Goal: Navigation & Orientation: Find specific page/section

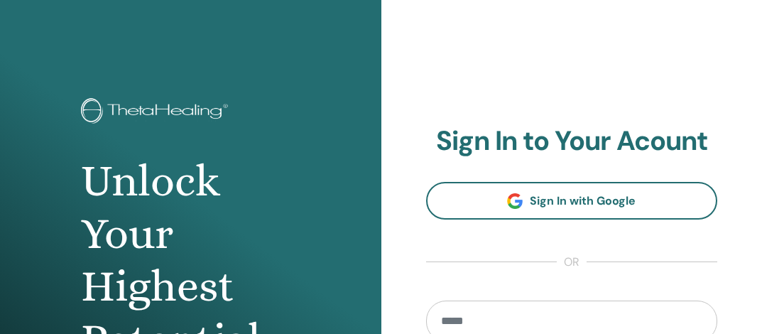
scroll to position [182, 0]
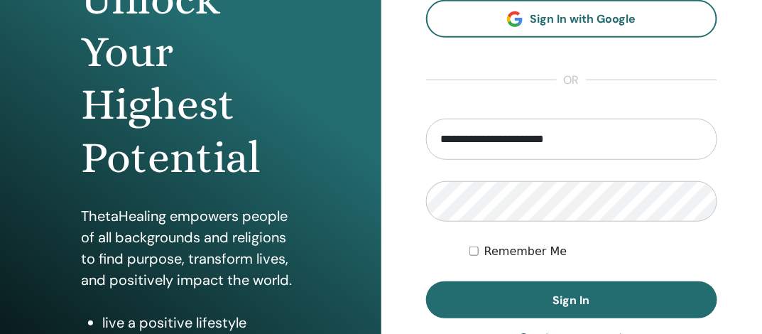
type input "**********"
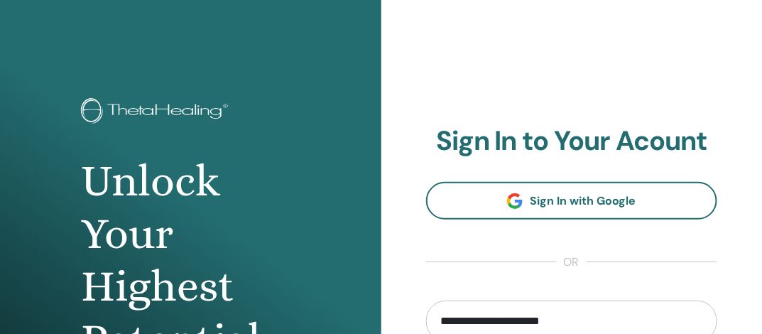
scroll to position [237, 0]
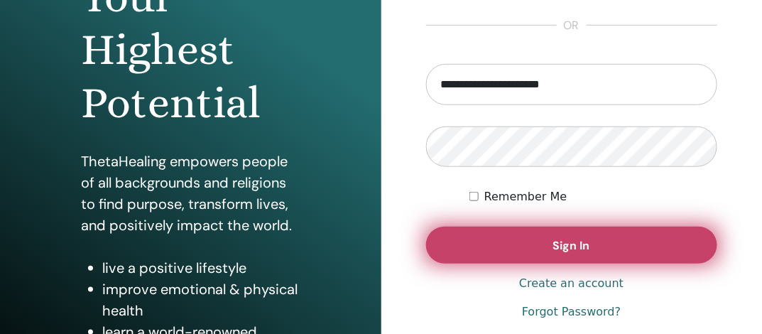
click at [571, 245] on span "Sign In" at bounding box center [571, 245] width 37 height 15
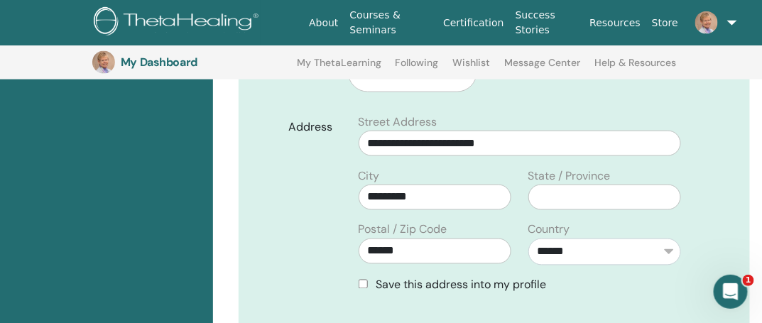
scroll to position [495, 0]
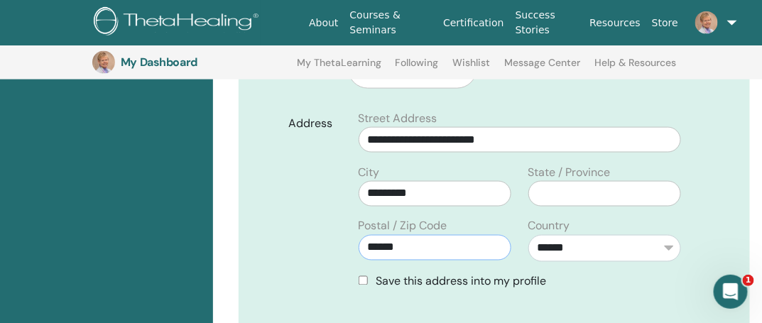
click at [432, 235] on input "******" at bounding box center [435, 248] width 153 height 26
type input "*"
type input "*******"
click at [560, 181] on input "text" at bounding box center [604, 194] width 153 height 26
type input "**********"
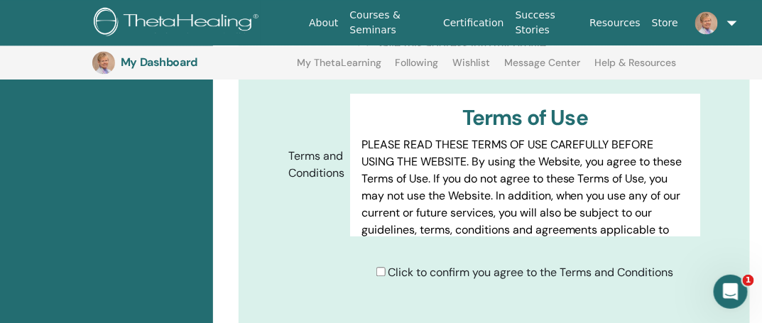
scroll to position [969, 0]
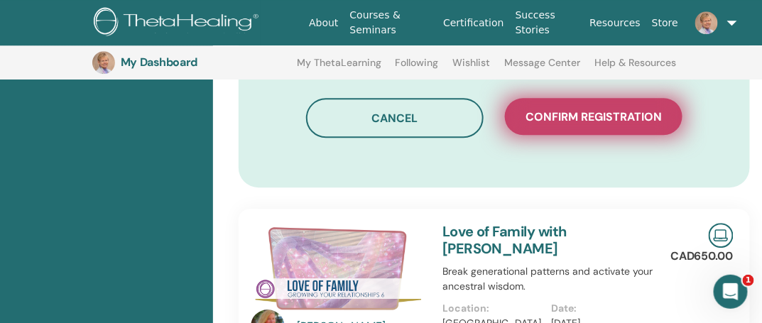
click at [567, 109] on span "Confirm registration" at bounding box center [594, 116] width 136 height 15
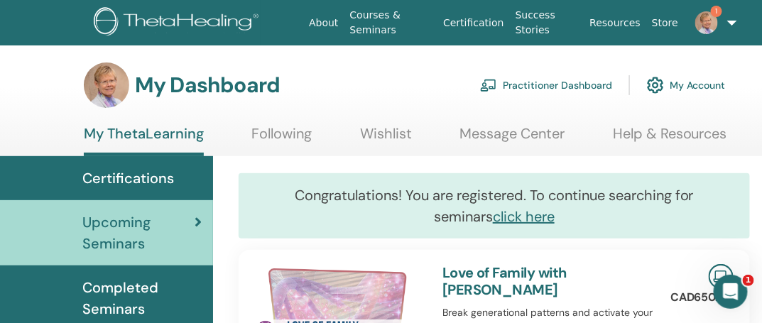
click at [700, 22] on img at bounding box center [706, 22] width 23 height 23
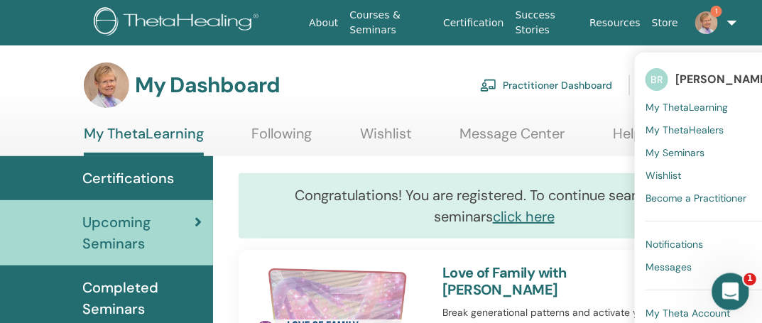
click at [737, 281] on div "Open Intercom Messenger" at bounding box center [728, 289] width 47 height 47
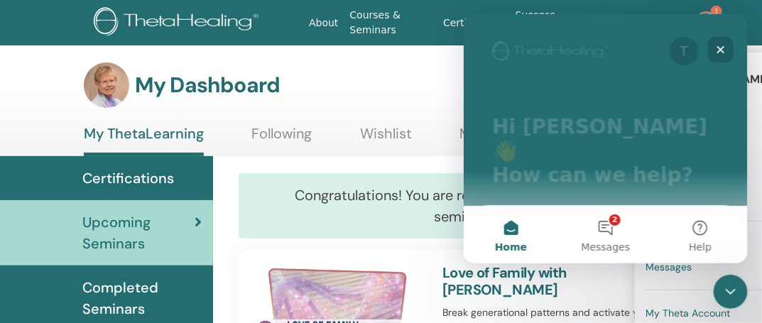
scroll to position [210, 0]
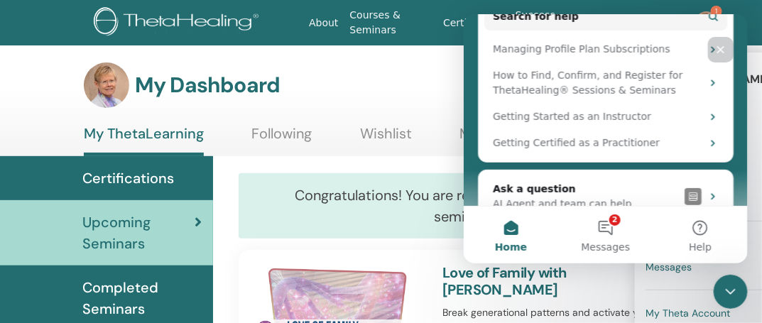
click at [721, 45] on icon "Close" at bounding box center [719, 48] width 11 height 11
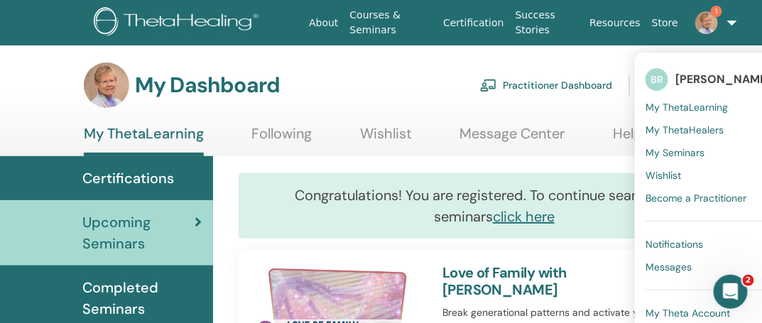
scroll to position [0, 0]
click at [697, 21] on img at bounding box center [706, 22] width 23 height 23
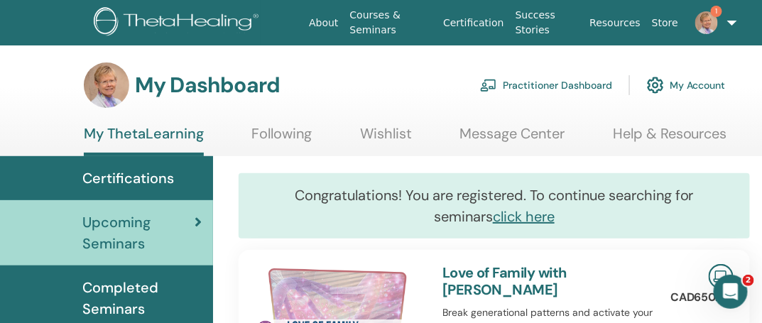
click at [697, 21] on img at bounding box center [706, 22] width 23 height 23
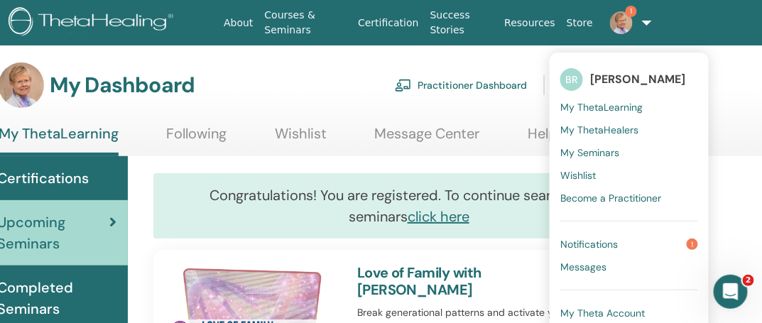
scroll to position [0, 89]
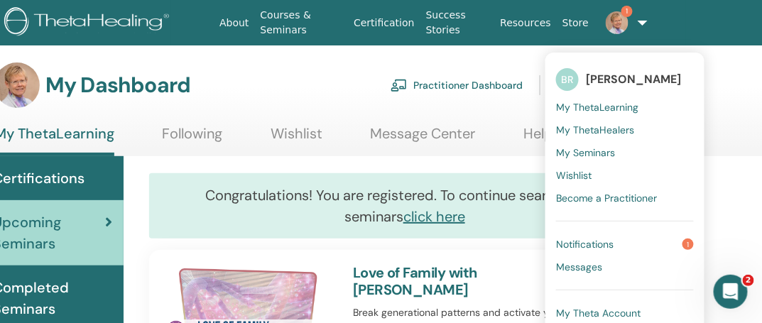
click at [577, 241] on span "Notifications" at bounding box center [585, 244] width 58 height 13
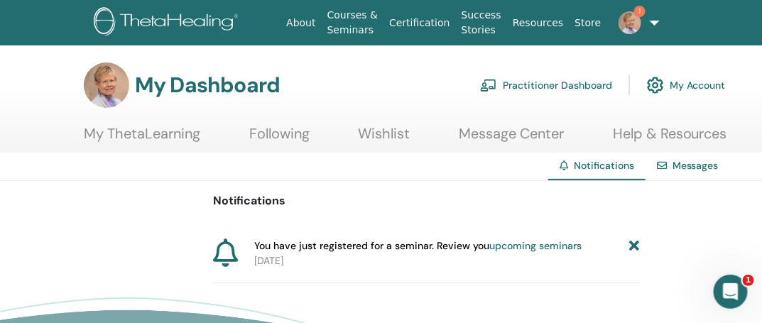
click at [560, 244] on link "upcoming seminars" at bounding box center [535, 245] width 92 height 13
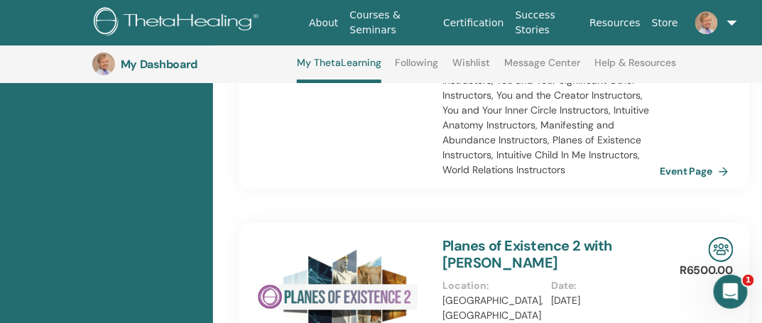
scroll to position [1457, 0]
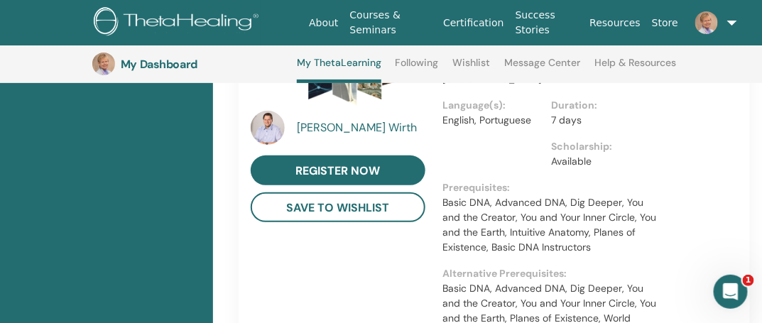
click at [340, 119] on div "Matthias Wirth" at bounding box center [363, 127] width 131 height 17
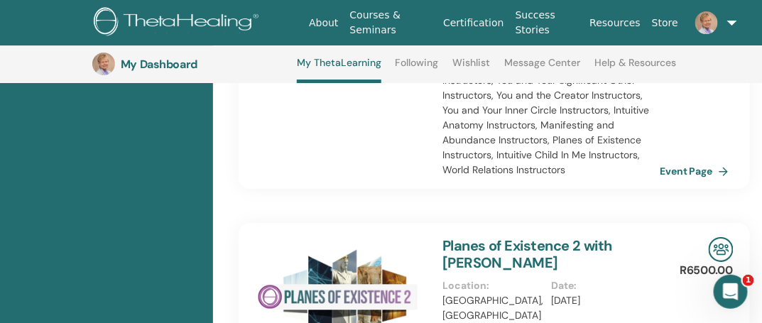
click at [485, 237] on link "Planes of Existence 2 with Matthias Wirth" at bounding box center [527, 255] width 170 height 36
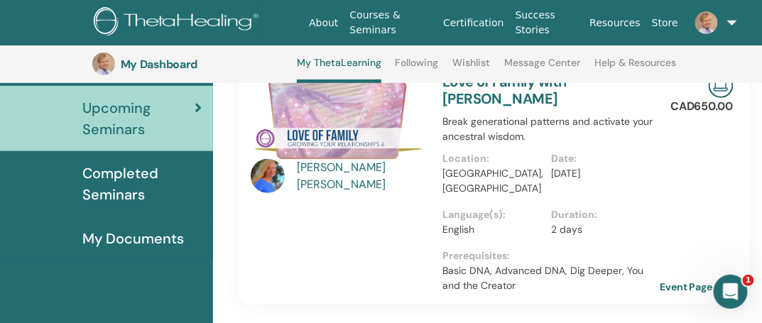
scroll to position [0, 0]
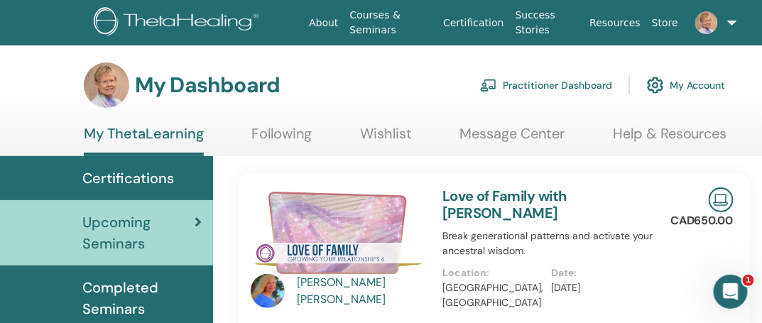
click at [682, 81] on link "My Account" at bounding box center [686, 85] width 79 height 31
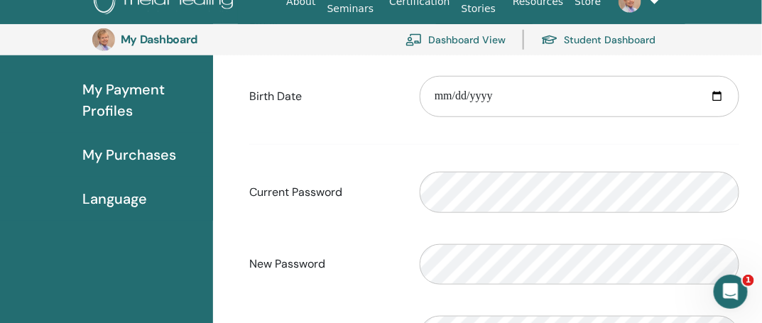
scroll to position [267, 0]
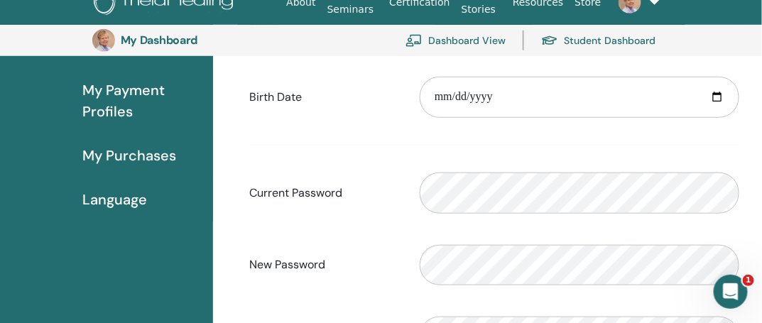
click at [112, 104] on span "My Payment Profiles" at bounding box center [141, 101] width 119 height 43
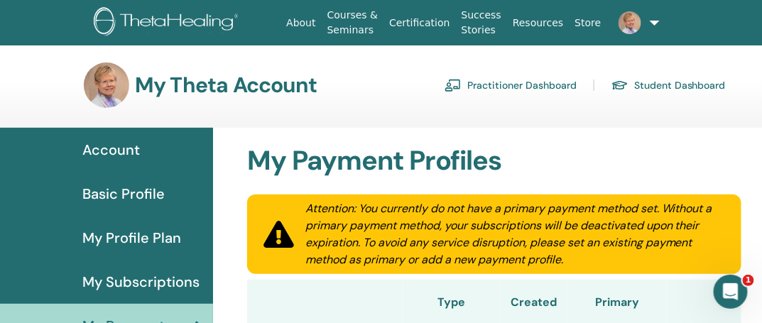
click at [148, 190] on span "Basic Profile" at bounding box center [123, 193] width 82 height 21
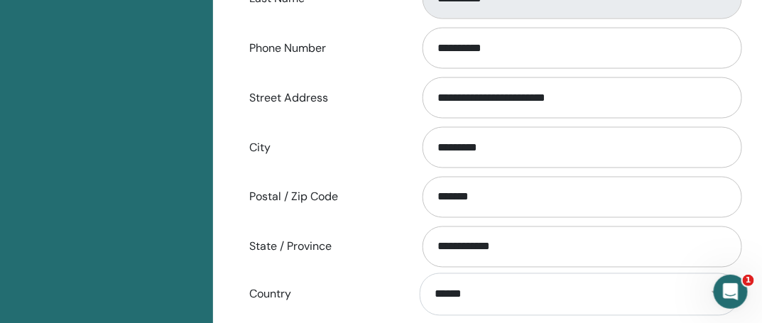
scroll to position [741, 0]
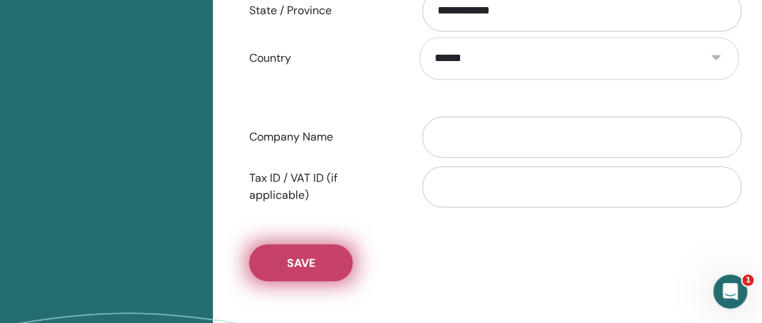
click at [298, 264] on span "Save" at bounding box center [301, 263] width 28 height 15
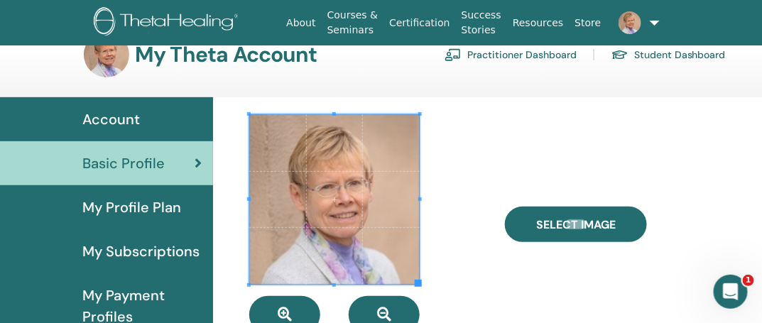
scroll to position [0, 0]
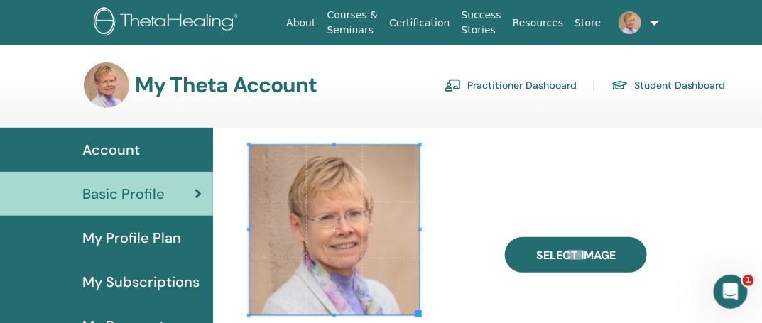
click at [162, 236] on span "My Profile Plan" at bounding box center [131, 237] width 99 height 21
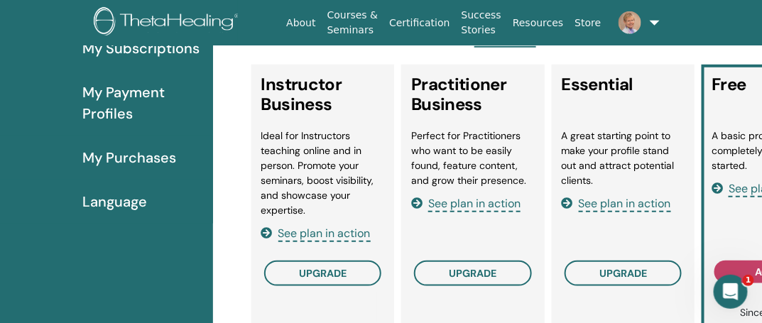
scroll to position [267, 0]
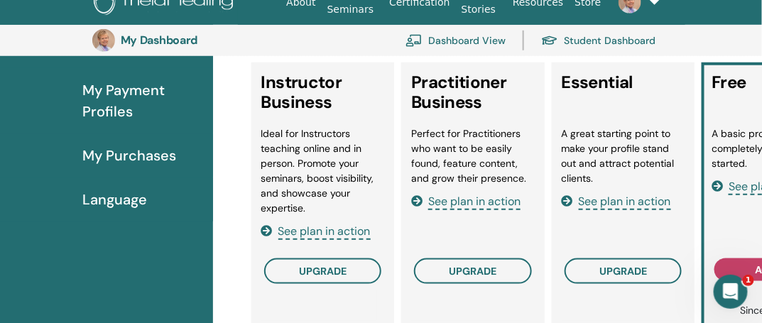
click at [152, 154] on span "My Purchases" at bounding box center [129, 155] width 94 height 21
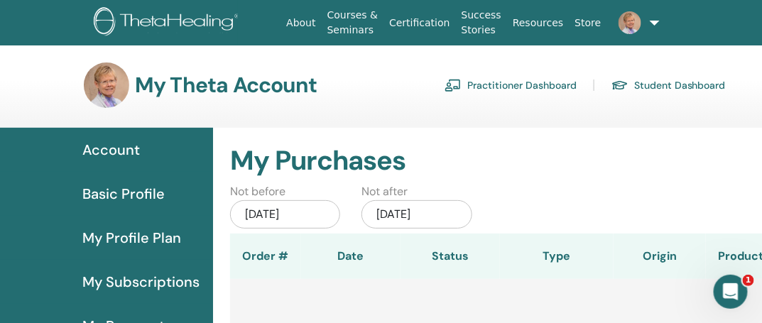
click at [151, 276] on span "My Subscriptions" at bounding box center [140, 281] width 117 height 21
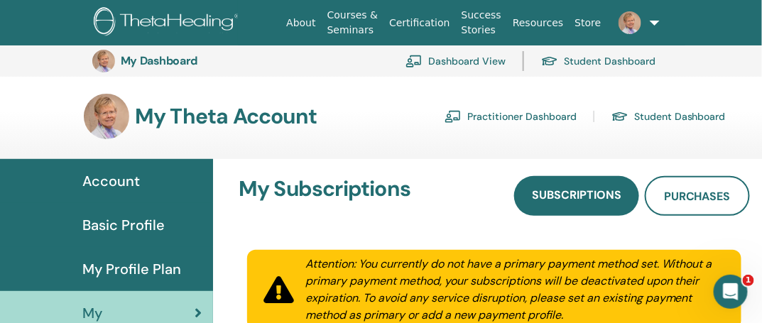
scroll to position [267, 0]
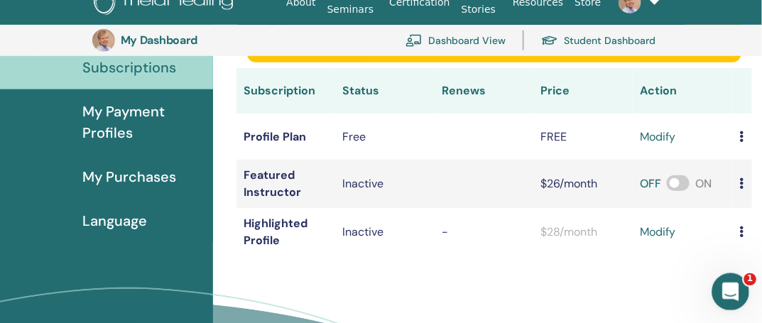
click at [727, 284] on icon "Open Intercom Messenger" at bounding box center [728, 289] width 23 height 23
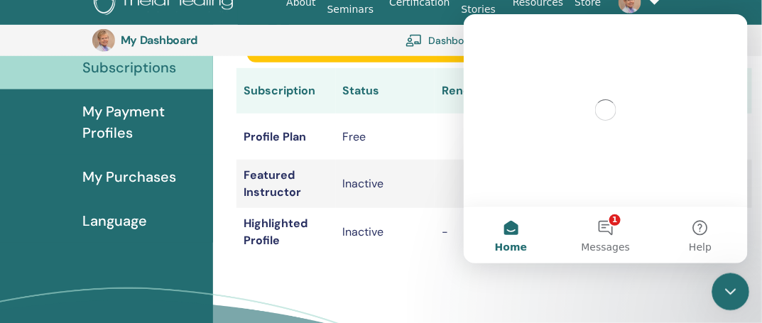
scroll to position [0, 0]
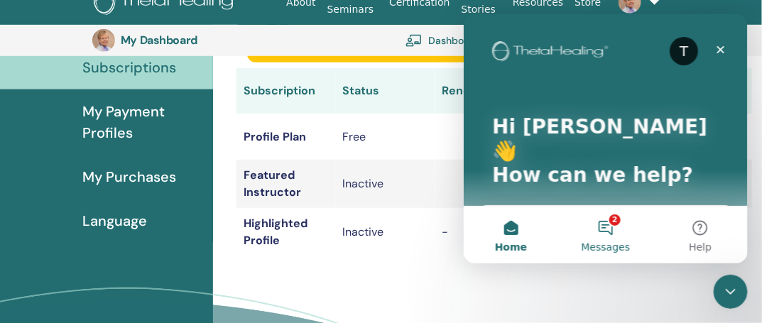
click at [607, 222] on button "2 Messages" at bounding box center [605, 234] width 94 height 57
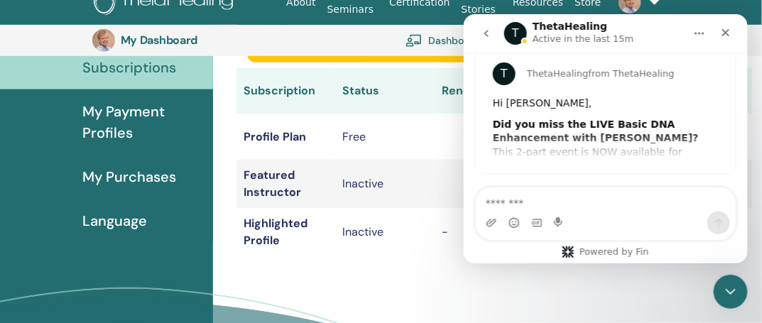
scroll to position [246, 0]
click at [636, 135] on div "T ThetaHealing from ThetaHealing Hi Benita, Did you miss the LIVE Basic DNA Enh…" at bounding box center [605, 108] width 260 height 128
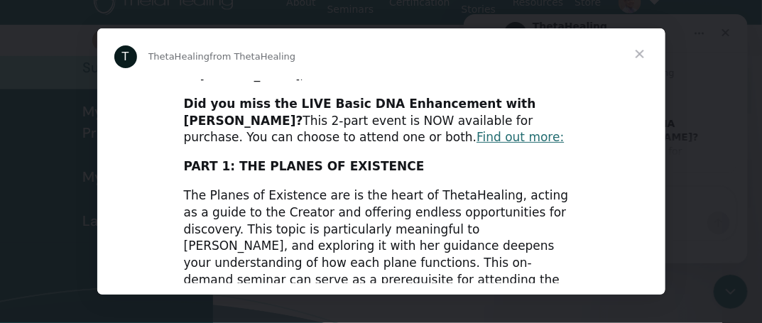
scroll to position [0, 0]
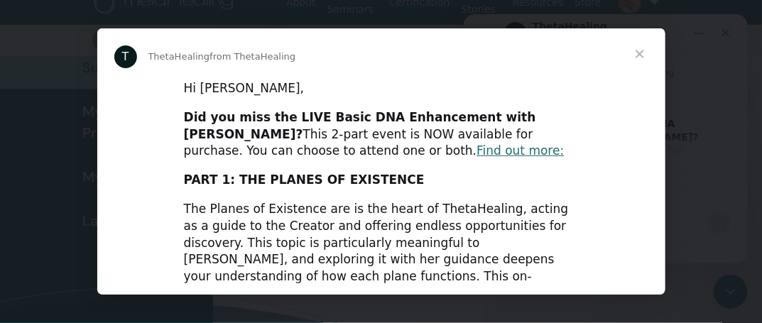
click at [641, 52] on span "Close" at bounding box center [639, 53] width 51 height 51
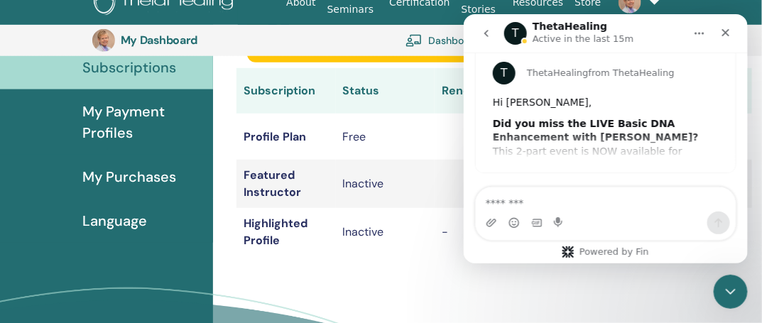
click at [743, 195] on div "Intercom messenger" at bounding box center [605, 213] width 284 height 54
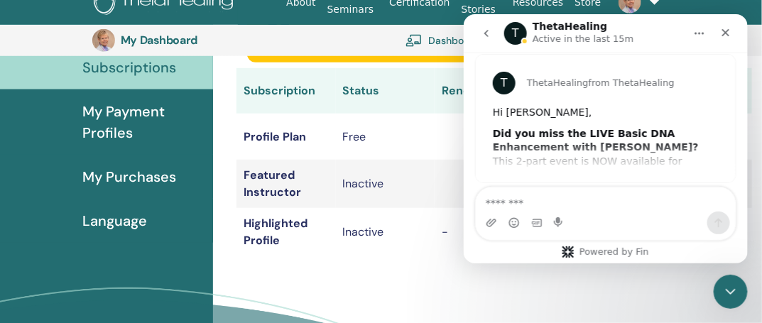
scroll to position [246, 0]
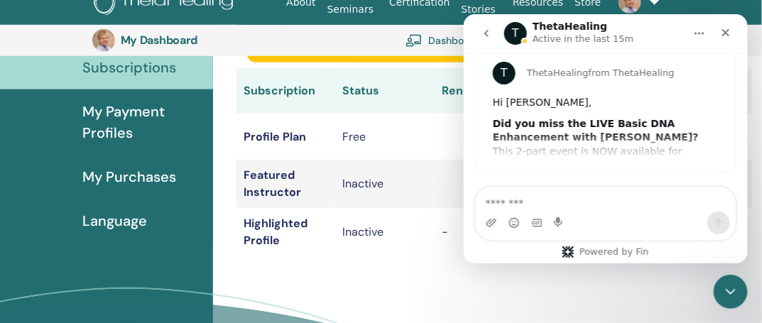
click at [744, 195] on div "Intercom messenger" at bounding box center [605, 213] width 284 height 54
click at [696, 127] on b "Did you miss the LIVE Basic DNA Enhancement with Vianna?" at bounding box center [595, 130] width 206 height 26
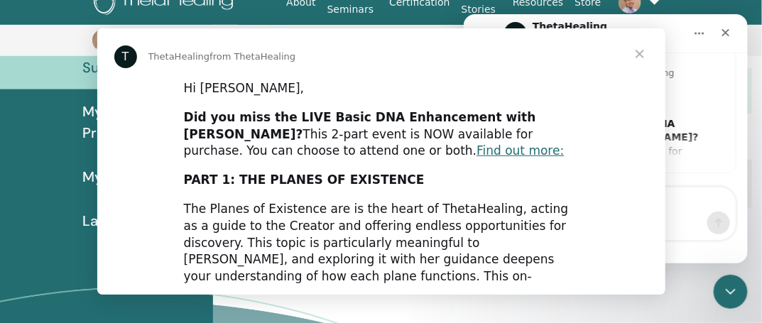
scroll to position [0, 0]
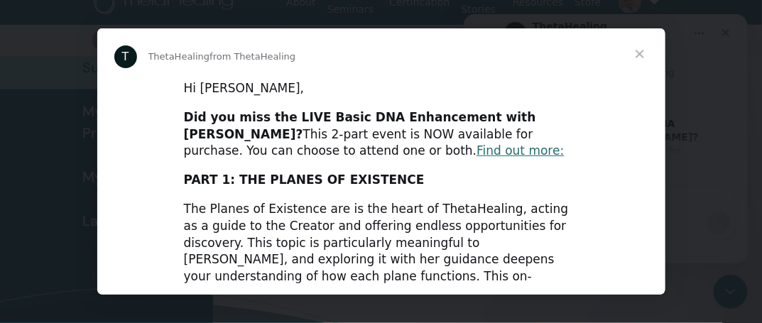
click at [641, 50] on span "Close" at bounding box center [639, 53] width 51 height 51
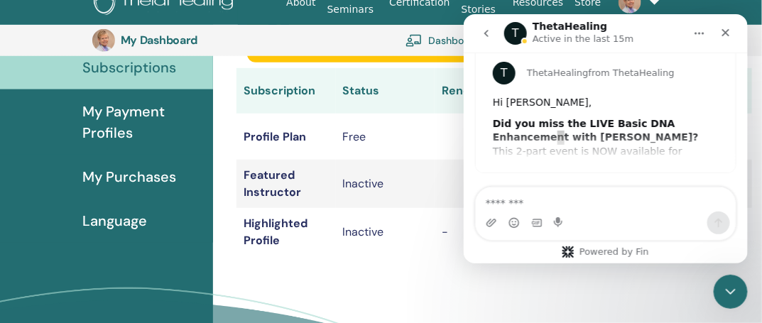
scroll to position [10, 0]
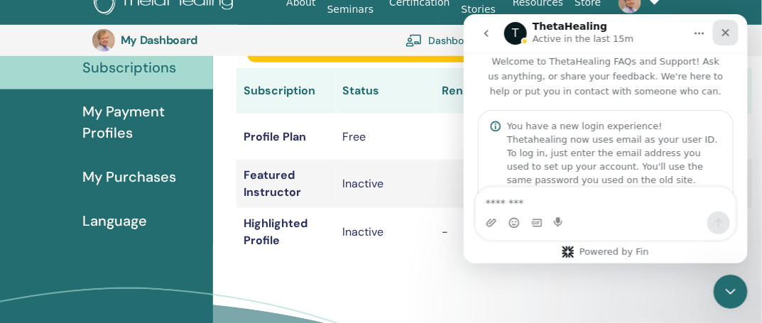
click at [727, 34] on icon "Close" at bounding box center [726, 32] width 8 height 8
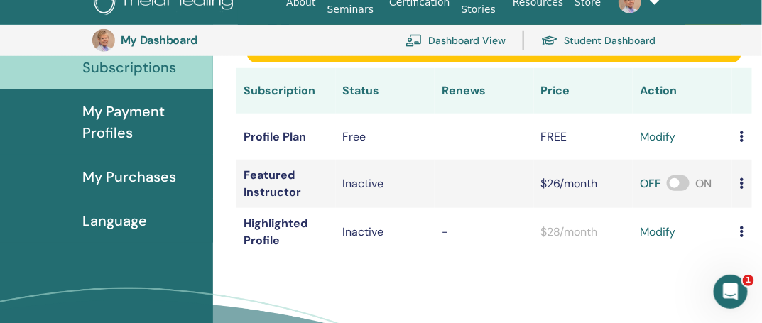
scroll to position [246, 0]
click at [728, 294] on icon "Open Intercom Messenger" at bounding box center [728, 289] width 23 height 23
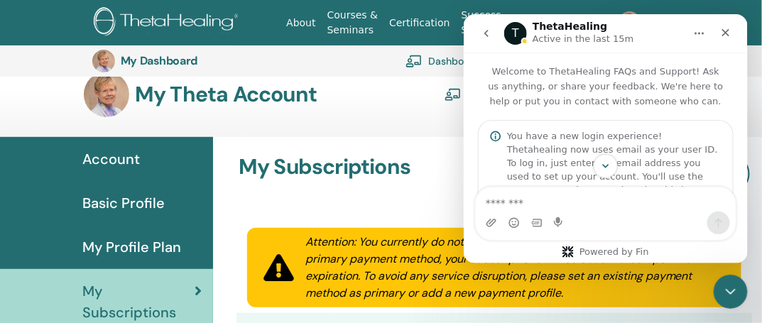
scroll to position [0, 0]
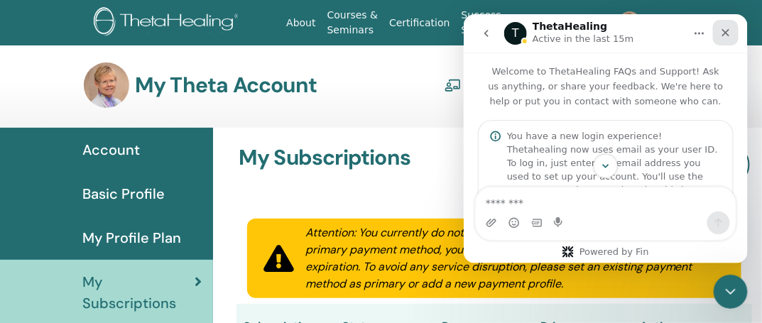
click at [722, 31] on icon "Close" at bounding box center [724, 31] width 11 height 11
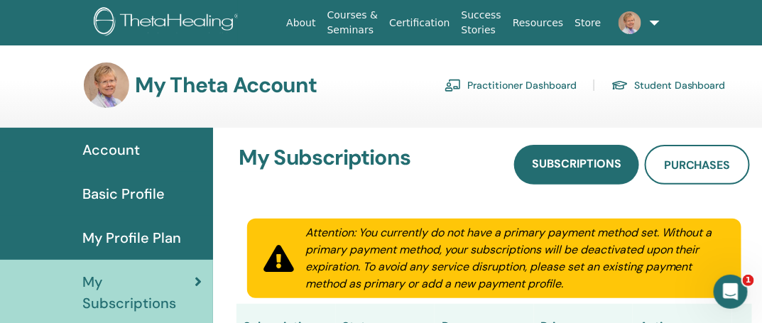
click at [549, 83] on link "Practitioner Dashboard" at bounding box center [511, 85] width 132 height 23
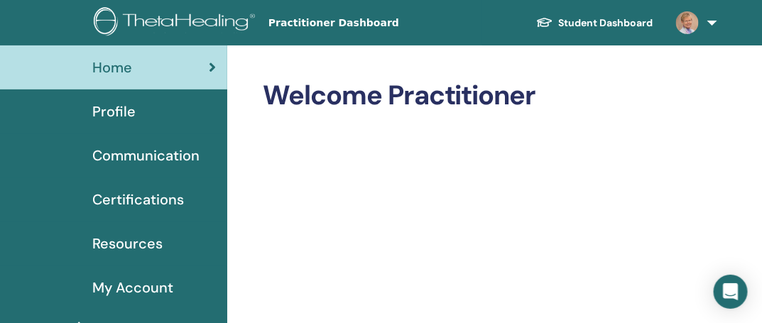
click at [708, 21] on link at bounding box center [694, 22] width 58 height 45
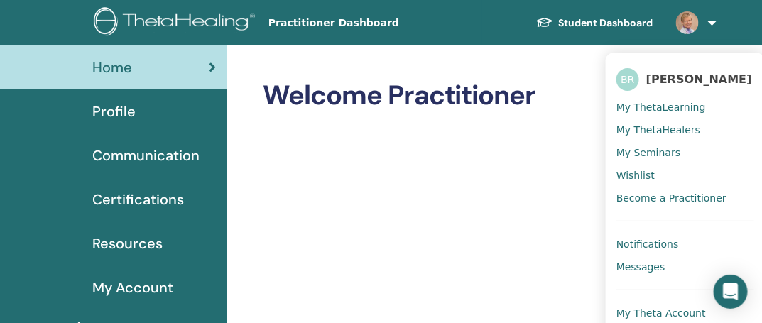
click at [115, 107] on span "Profile" at bounding box center [113, 111] width 43 height 21
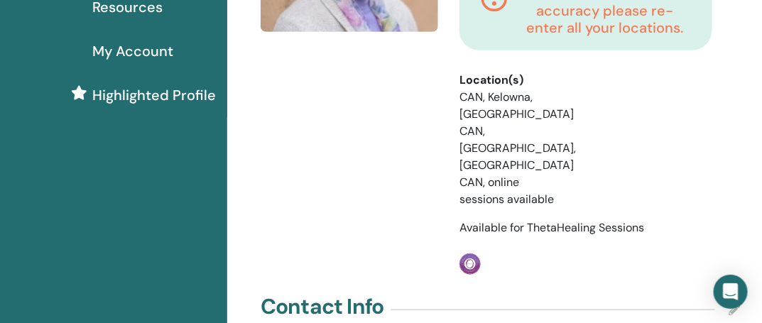
scroll to position [473, 0]
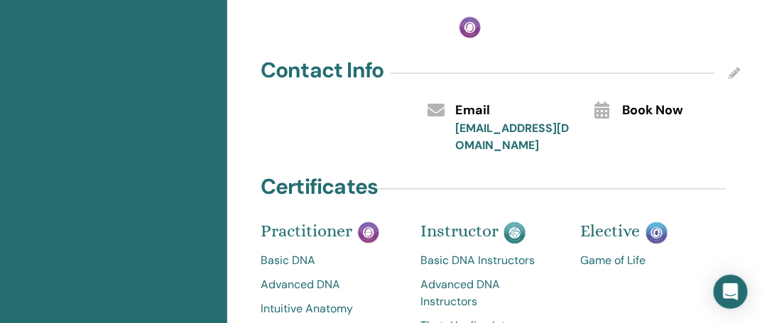
click at [659, 102] on span "Book Now" at bounding box center [653, 111] width 61 height 18
click at [609, 102] on icon at bounding box center [602, 110] width 15 height 17
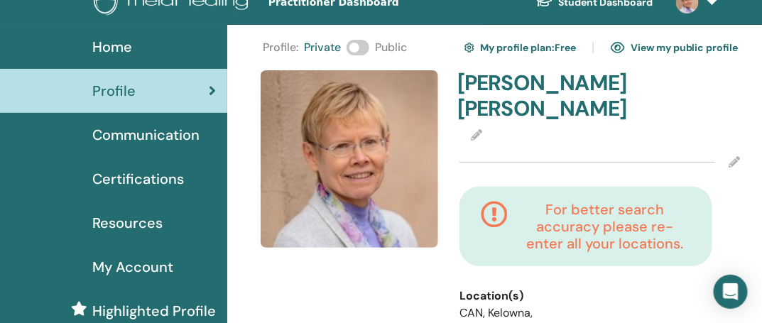
scroll to position [17, 0]
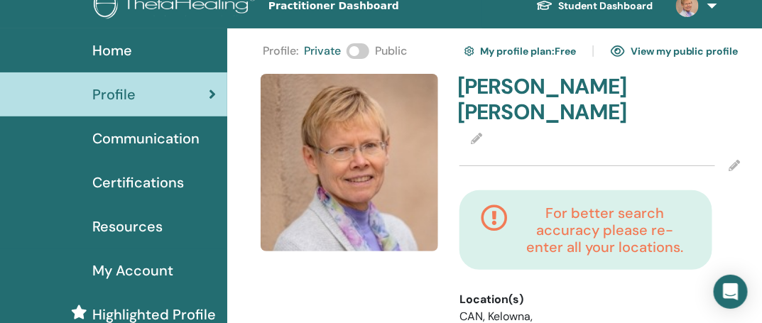
click at [697, 50] on link "View my public profile" at bounding box center [675, 51] width 128 height 23
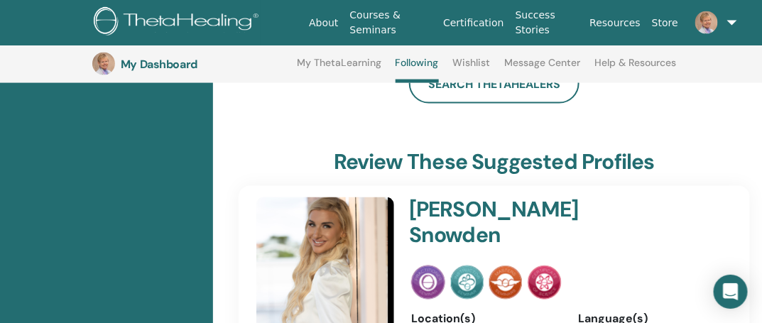
scroll to position [273, 0]
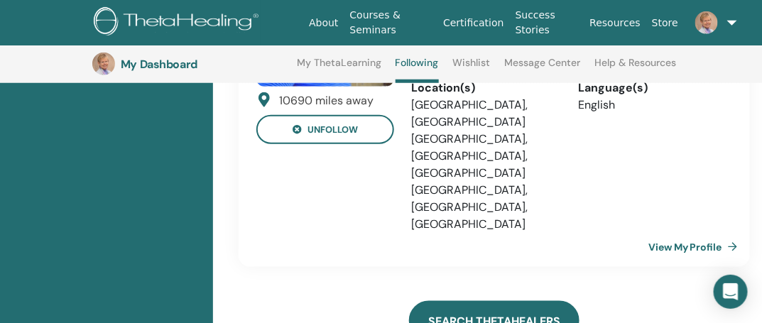
click at [468, 301] on link "Search ThetaHealers" at bounding box center [494, 321] width 170 height 40
